Goal: Task Accomplishment & Management: Complete application form

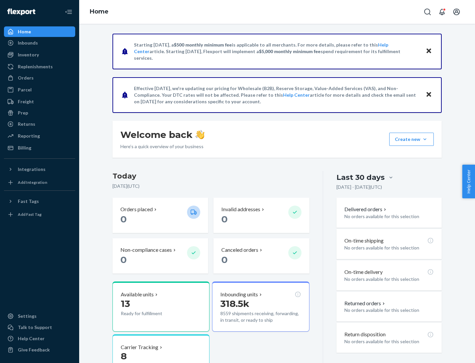
click at [425, 139] on button "Create new Create new inbound Create new order Create new product" at bounding box center [411, 139] width 45 height 13
click at [40, 43] on div "Inbounds" at bounding box center [40, 42] width 70 height 9
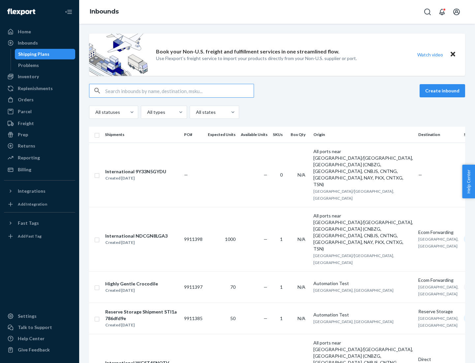
click at [443, 91] on button "Create inbound" at bounding box center [442, 90] width 46 height 13
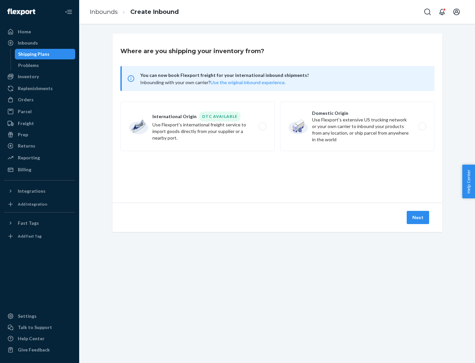
click at [357, 126] on label "Domestic Origin Use Flexport’s extensive US trucking network or your own carrie…" at bounding box center [357, 126] width 154 height 49
click at [422, 126] on input "Domestic Origin Use Flexport’s extensive US trucking network or your own carrie…" at bounding box center [424, 126] width 4 height 4
radio input "true"
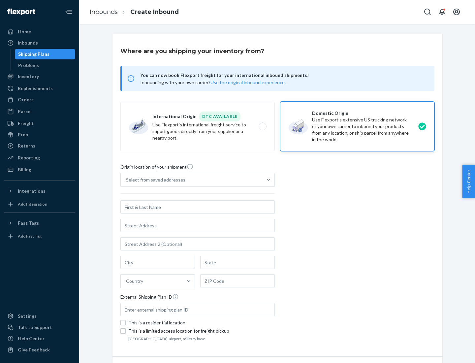
click at [154, 180] on div "Select from saved addresses" at bounding box center [155, 179] width 59 height 7
click at [127, 180] on input "Select from saved addresses" at bounding box center [126, 179] width 1 height 7
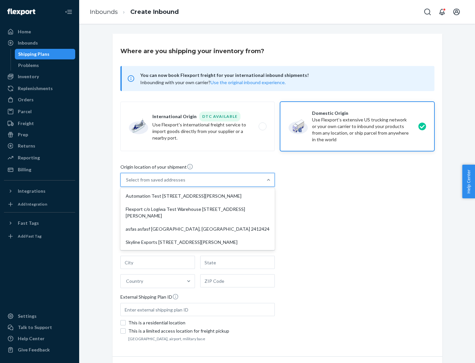
scroll to position [3, 0]
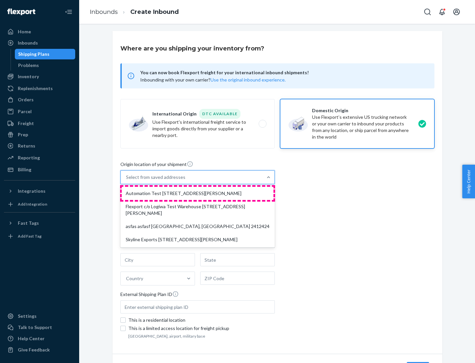
click at [198, 193] on div "Automation Test [STREET_ADDRESS][PERSON_NAME]" at bounding box center [198, 193] width 152 height 13
click at [127, 180] on input "option Automation Test [STREET_ADDRESS][PERSON_NAME] focused, 1 of 4. 4 results…" at bounding box center [126, 177] width 1 height 7
type input "Automation Test"
type input "9th Floor"
type input "[GEOGRAPHIC_DATA]"
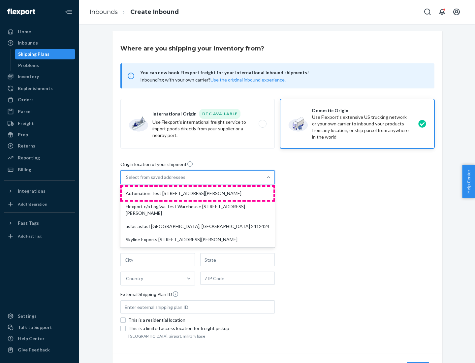
type input "CA"
type input "94104"
type input "[STREET_ADDRESS][PERSON_NAME]"
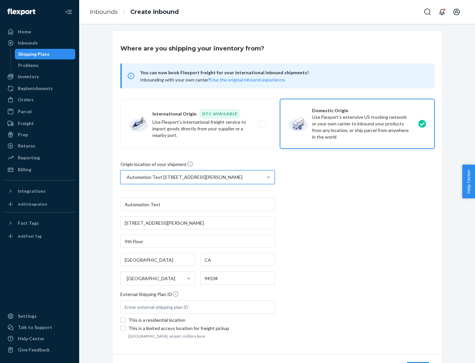
scroll to position [39, 0]
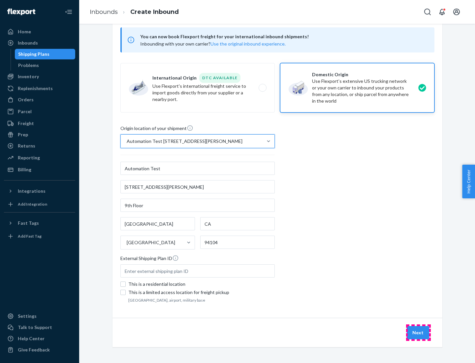
click at [418, 332] on button "Next" at bounding box center [418, 332] width 22 height 13
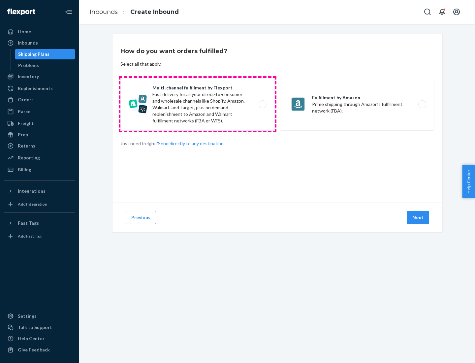
click at [198, 104] on label "Multi-channel fulfillment by Flexport Fast delivery for all your direct-to-cons…" at bounding box center [197, 104] width 154 height 53
click at [262, 104] on input "Multi-channel fulfillment by Flexport Fast delivery for all your direct-to-cons…" at bounding box center [264, 104] width 4 height 4
radio input "true"
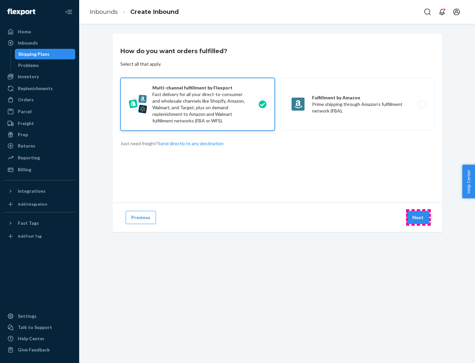
click at [418, 217] on button "Next" at bounding box center [418, 217] width 22 height 13
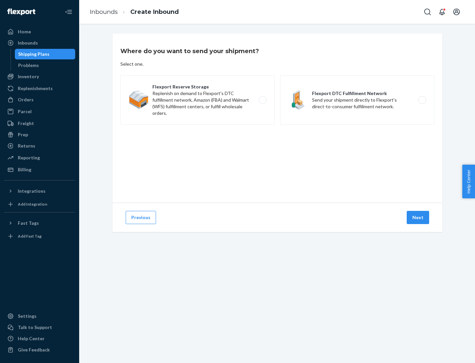
click at [357, 100] on label "Flexport DTC Fulfillment Network Send your shipment directly to Flexport's dire…" at bounding box center [357, 99] width 154 height 49
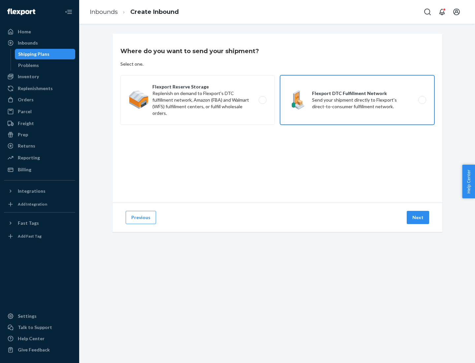
click at [422, 100] on input "Flexport DTC Fulfillment Network Send your shipment directly to Flexport's dire…" at bounding box center [424, 100] width 4 height 4
radio input "true"
click at [418, 217] on button "Next" at bounding box center [418, 217] width 22 height 13
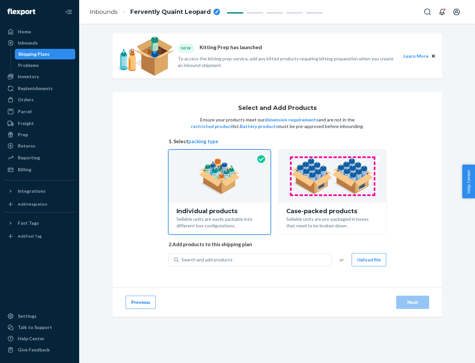
click at [332, 176] on img at bounding box center [332, 176] width 82 height 36
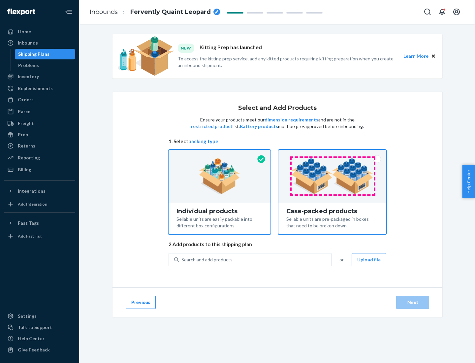
click at [332, 154] on input "Case-packed products Sellable units are pre-packaged in boxes that need to be b…" at bounding box center [332, 152] width 4 height 4
radio input "true"
radio input "false"
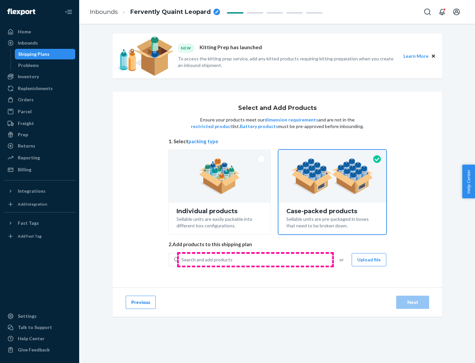
click at [255, 259] on div "Search and add products" at bounding box center [255, 260] width 152 height 12
click at [182, 259] on input "Search and add products" at bounding box center [181, 259] width 1 height 7
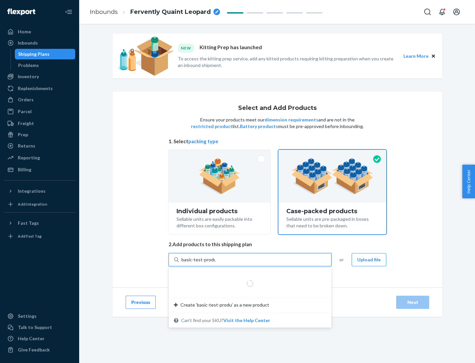
type input "basic-test-product-1"
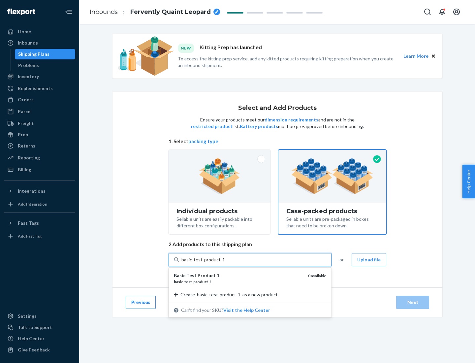
click at [238, 281] on div "basic - test - product - 1" at bounding box center [238, 282] width 129 height 6
click at [224, 263] on input "basic-test-product-1" at bounding box center [202, 259] width 42 height 7
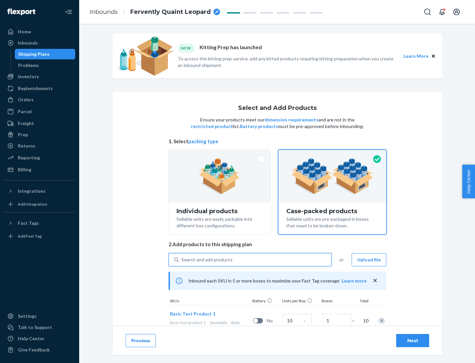
scroll to position [24, 0]
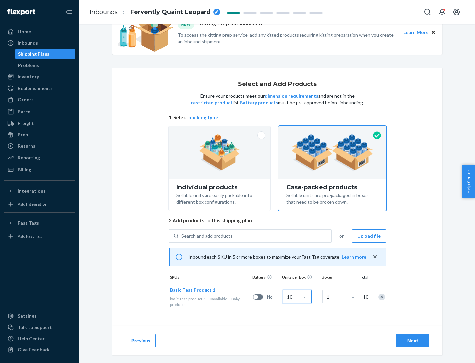
type input "10"
type input "7"
click at [413, 340] on div "Next" at bounding box center [413, 340] width 22 height 7
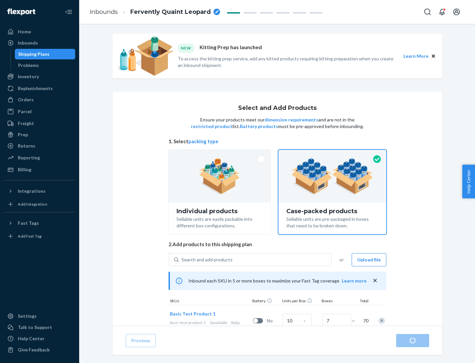
radio input "true"
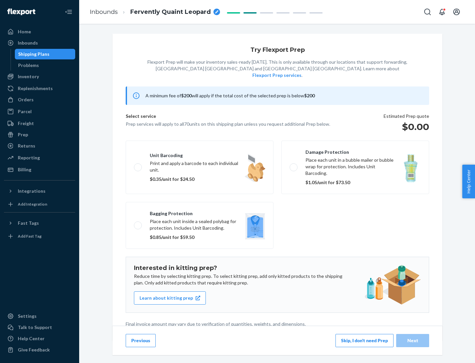
scroll to position [2, 0]
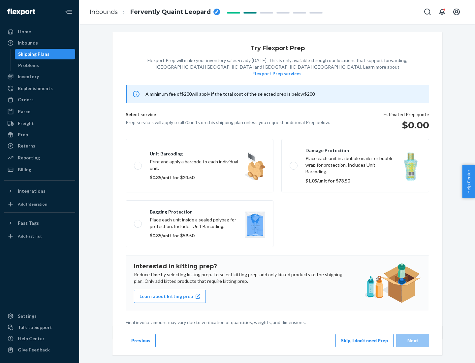
click at [200, 210] on label "Bagging protection Place each unit inside a sealed polybag for protection. Incl…" at bounding box center [200, 223] width 148 height 47
click at [138, 221] on input "Bagging protection Place each unit inside a sealed polybag for protection. Incl…" at bounding box center [136, 223] width 4 height 4
checkbox input "true"
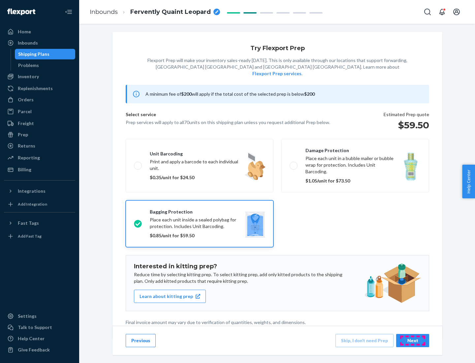
click at [413, 340] on div "Next" at bounding box center [413, 340] width 22 height 7
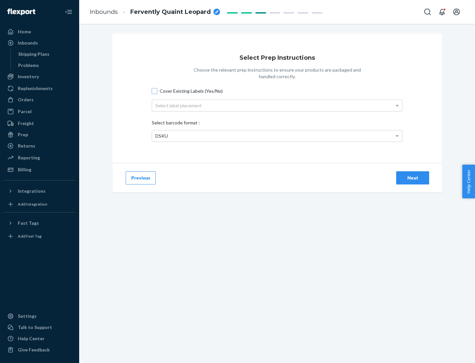
click at [154, 91] on input "Cover Existing Labels (Yes/No)" at bounding box center [154, 90] width 5 height 5
checkbox input "true"
click at [277, 105] on div "Select label placement" at bounding box center [277, 105] width 250 height 11
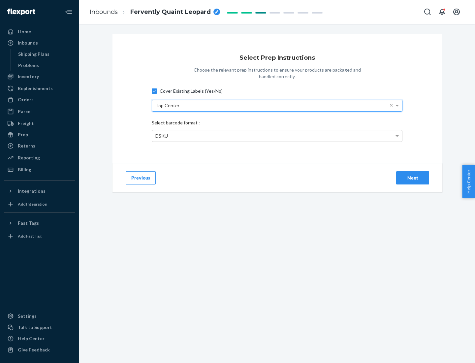
click at [277, 136] on div "DSKU" at bounding box center [277, 135] width 250 height 11
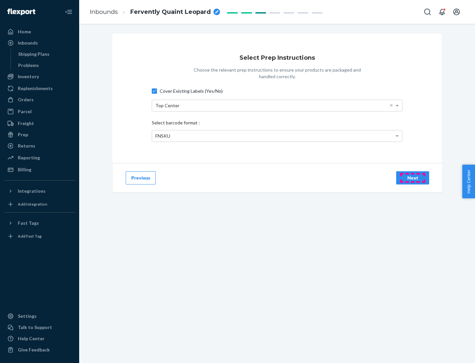
click at [413, 177] on div "Next" at bounding box center [413, 177] width 22 height 7
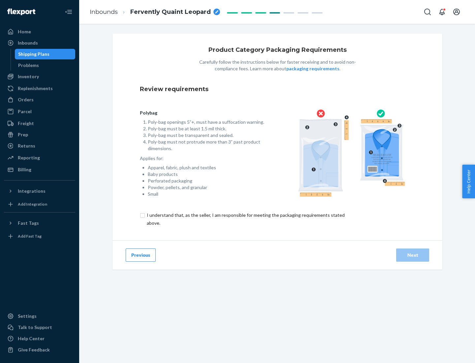
click at [245, 219] on input "checkbox" at bounding box center [249, 219] width 219 height 16
checkbox input "true"
click at [413, 255] on div "Next" at bounding box center [413, 255] width 22 height 7
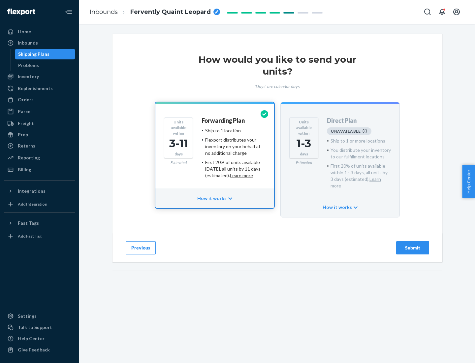
click at [224, 120] on h4 "Forwarding Plan" at bounding box center [222, 120] width 43 height 7
click at [413, 244] on div "Submit" at bounding box center [413, 247] width 22 height 7
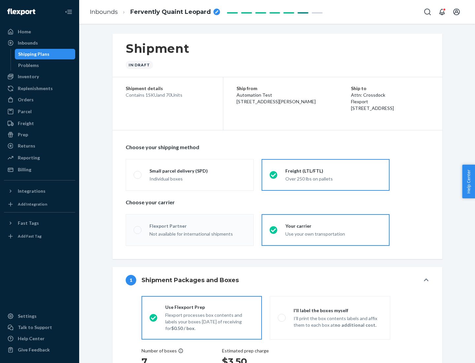
radio input "true"
radio input "false"
radio input "true"
radio input "false"
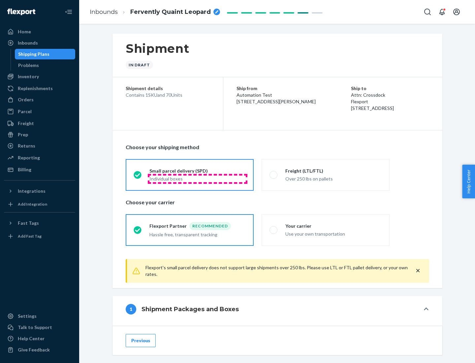
click at [198, 178] on div "Individual boxes" at bounding box center [197, 178] width 96 height 7
click at [138, 177] on input "Small parcel delivery (SPD) Individual boxes" at bounding box center [136, 174] width 4 height 4
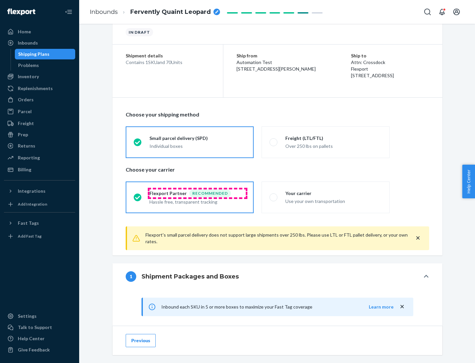
click at [198, 193] on div "Recommended" at bounding box center [210, 193] width 42 height 8
click at [138, 195] on input "Flexport Partner Recommended Hassle free, transparent tracking" at bounding box center [136, 197] width 4 height 4
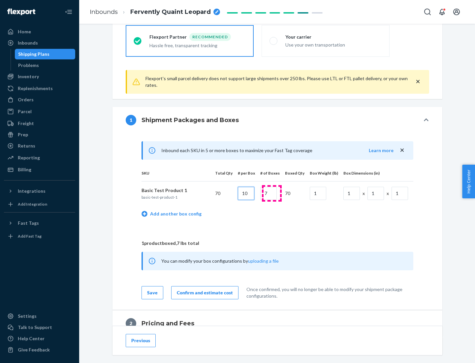
type input "10"
type input "7"
type input "1"
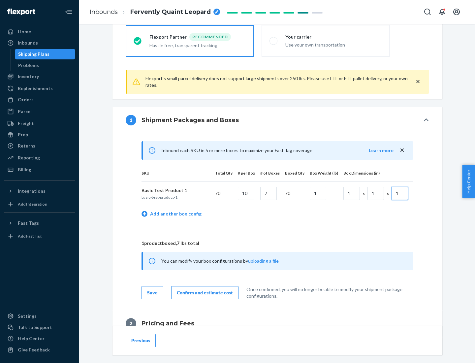
scroll to position [288, 0]
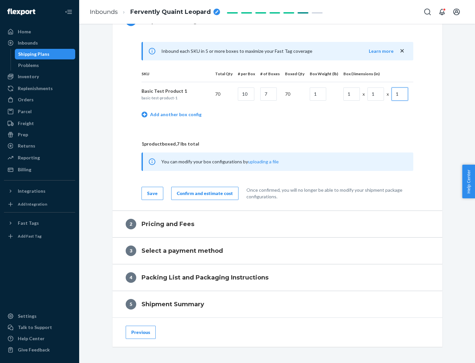
type input "1"
click at [203, 193] on div "Confirm and estimate cost" at bounding box center [205, 193] width 56 height 7
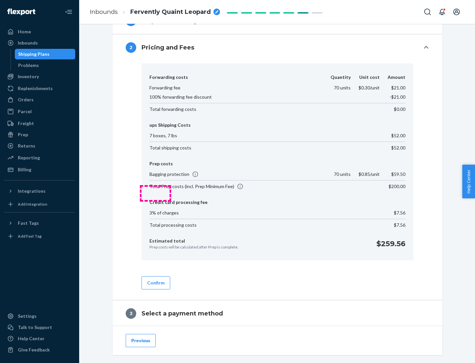
scroll to position [378, 0]
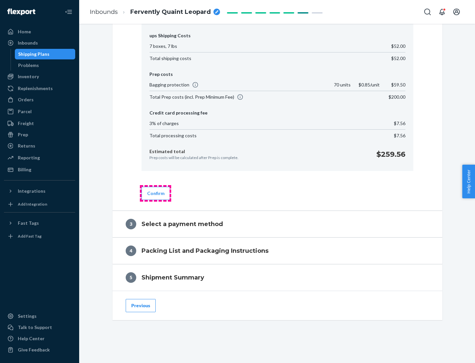
click at [155, 193] on button "Confirm" at bounding box center [155, 193] width 29 height 13
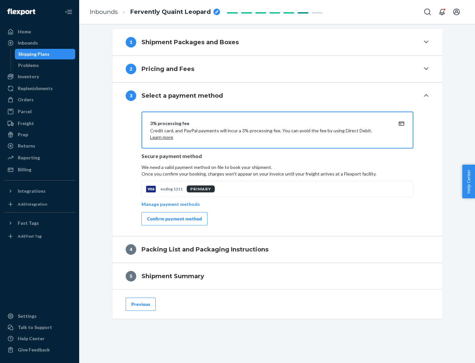
scroll to position [267, 0]
click at [174, 219] on div "Confirm payment method" at bounding box center [174, 218] width 55 height 7
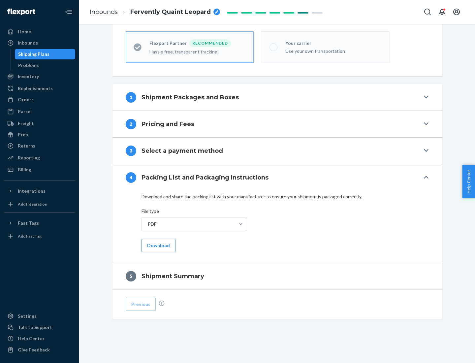
scroll to position [183, 0]
click at [158, 245] on button "Download" at bounding box center [158, 245] width 34 height 13
